Goal: Find specific page/section: Find specific page/section

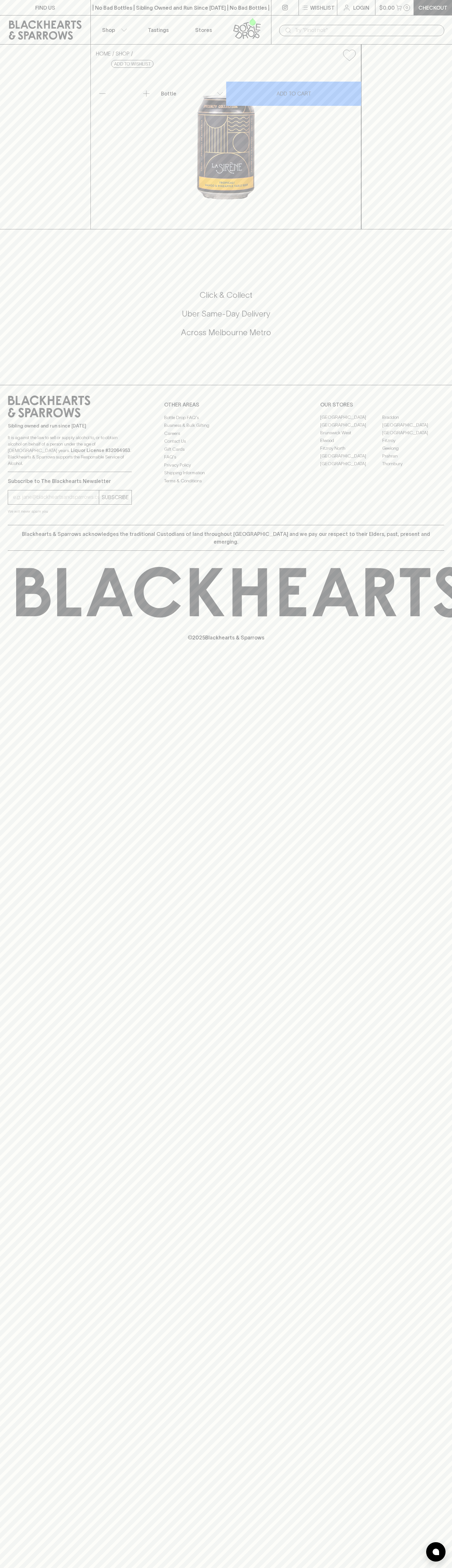
click at [177, 24] on link "Tastings" at bounding box center [158, 29] width 45 height 29
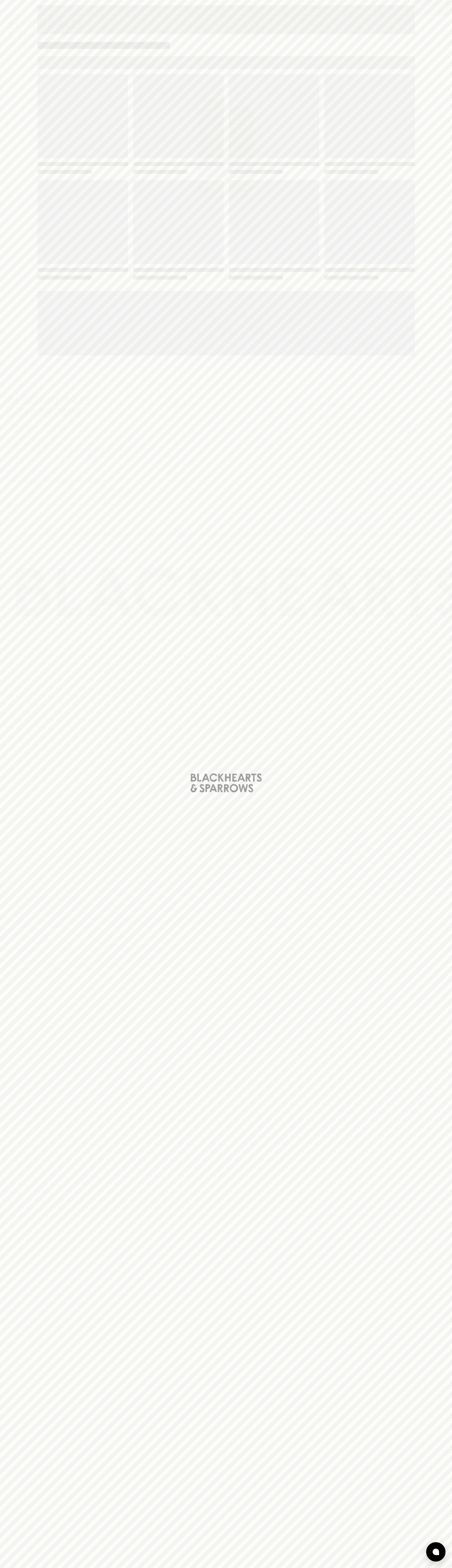
click at [436, 72] on div "Loading" at bounding box center [226, 784] width 452 height 1568
click at [222, 1567] on html "FIND US | No Bad Bottles | Sibling Owned and Run Since [DATE] | No Bad Bottles …" at bounding box center [226, 784] width 452 height 1568
click at [18, 182] on div "Loading" at bounding box center [226, 784] width 452 height 1568
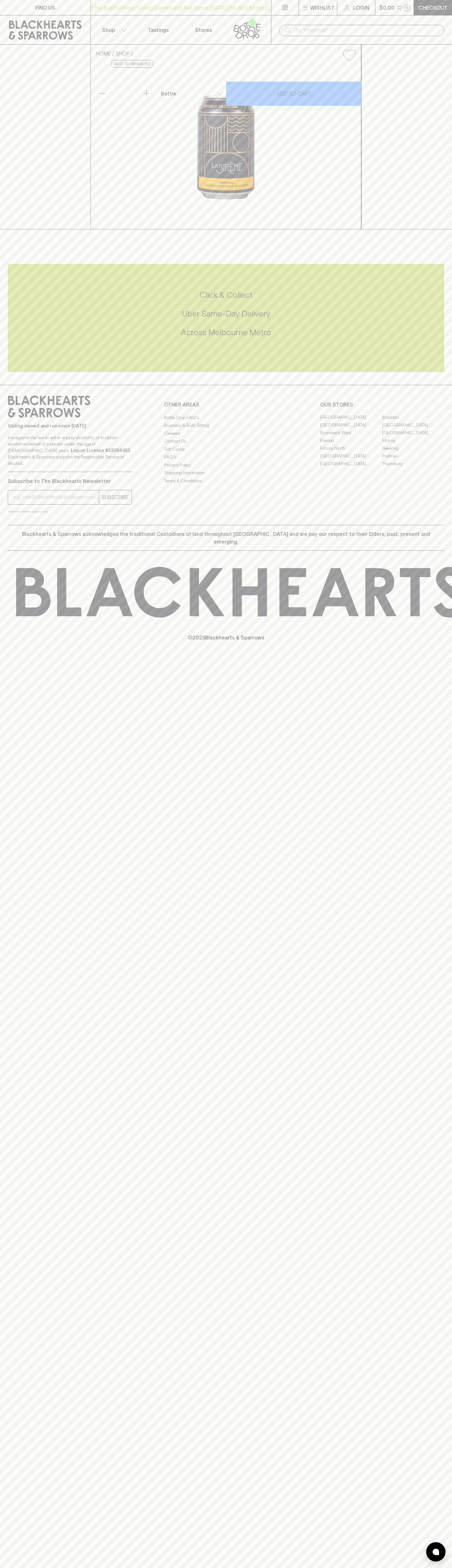
click at [351, 421] on link "[GEOGRAPHIC_DATA]" at bounding box center [351, 418] width 62 height 8
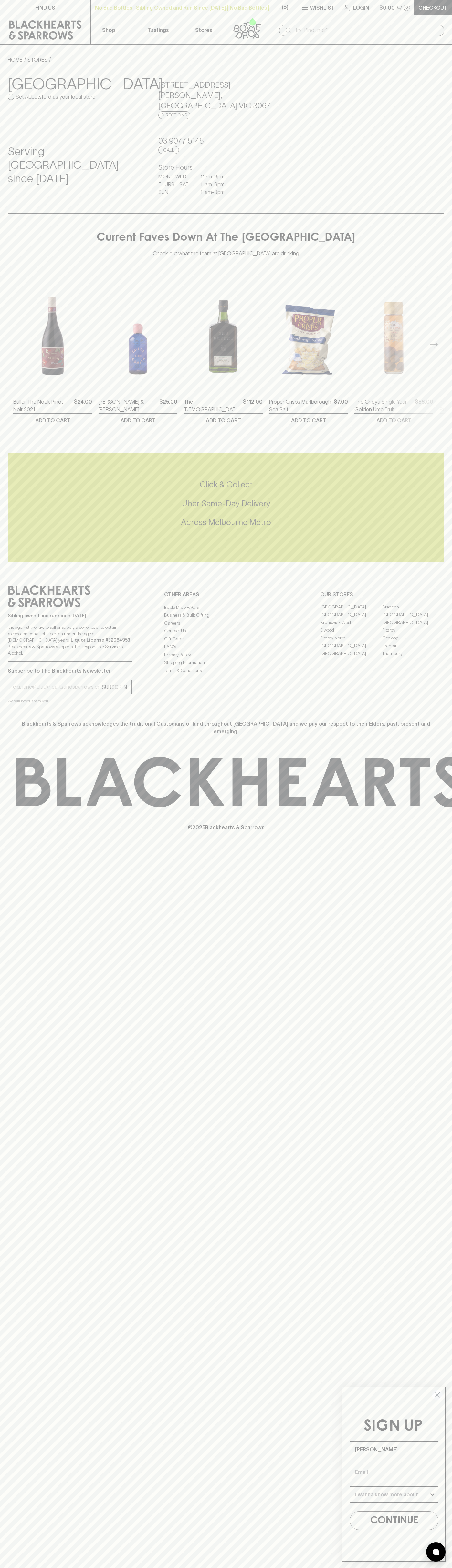
type input "John Smith"
